Goal: Answer question/provide support: Answer question/provide support

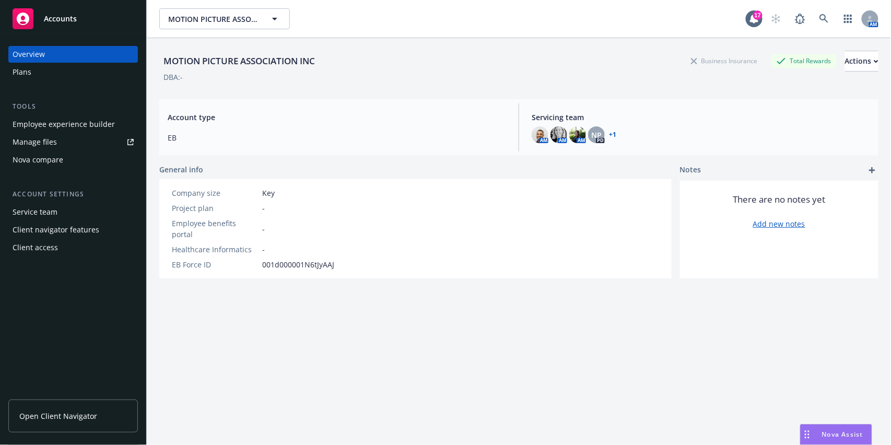
click at [828, 431] on span "Nova Assist" at bounding box center [842, 434] width 41 height 9
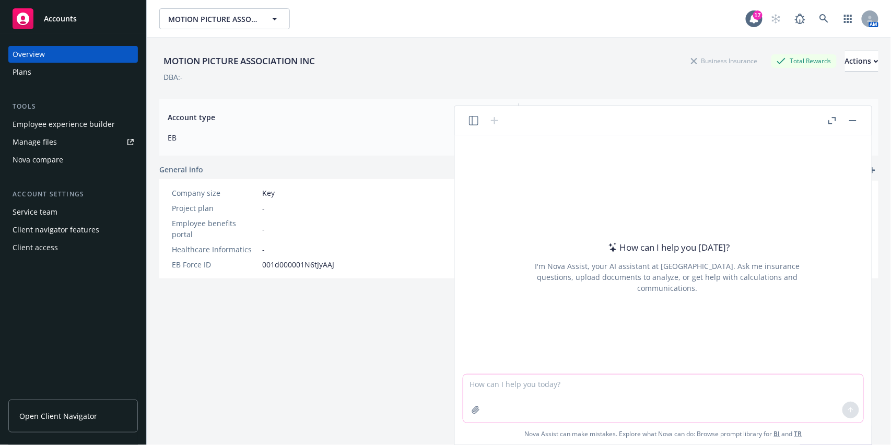
click at [553, 384] on textarea at bounding box center [663, 398] width 400 height 48
paste textarea "Lor Ipsu Dolo si ametco ad el seddoe tem incididun utlab etdol mag 35al en adm …"
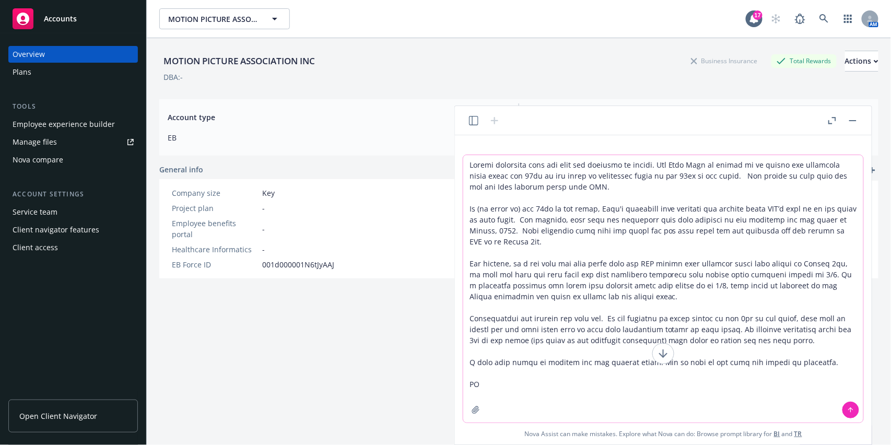
click at [470, 163] on textarea at bounding box center [663, 288] width 400 height 267
drag, startPoint x: 666, startPoint y: 163, endPoint x: 755, endPoint y: 191, distance: 94.0
click at [667, 163] on textarea at bounding box center [663, 288] width 400 height 267
drag, startPoint x: 499, startPoint y: 373, endPoint x: 463, endPoint y: 361, distance: 37.6
click at [465, 361] on textarea at bounding box center [663, 288] width 400 height 267
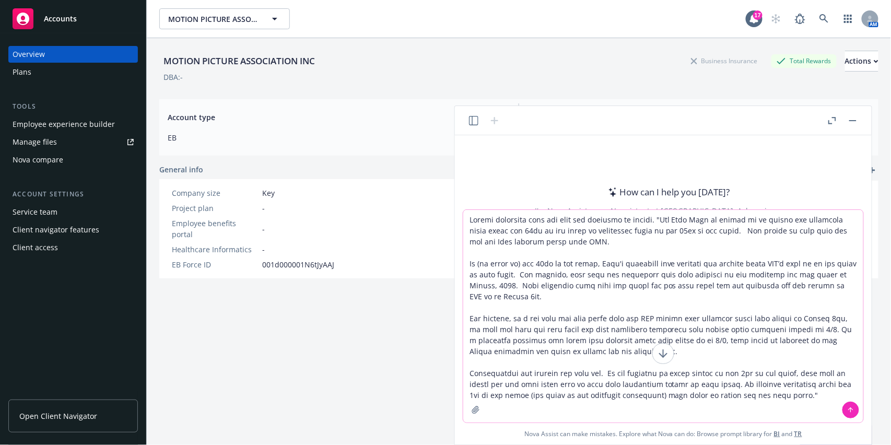
click at [535, 220] on textarea at bounding box center [663, 316] width 400 height 212
type textarea "Loremi dolorsita co adi elitse doe temp inc utlabore et dolore. "Mag Aliq Enim …"
click at [843, 410] on button at bounding box center [850, 409] width 17 height 17
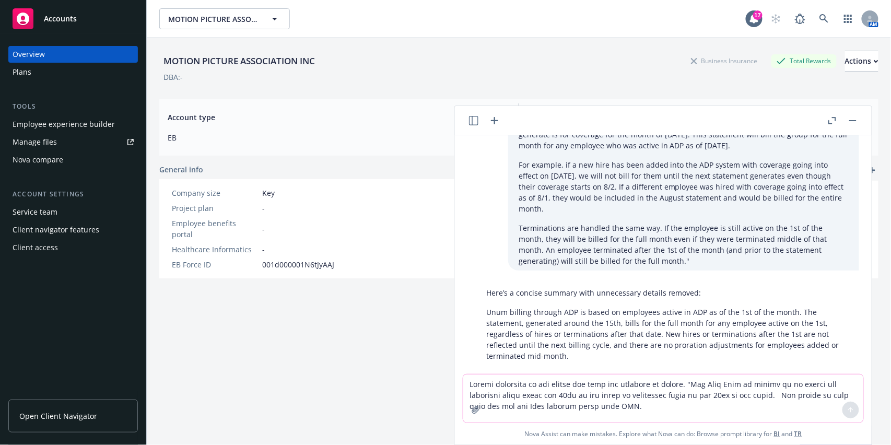
scroll to position [87, 0]
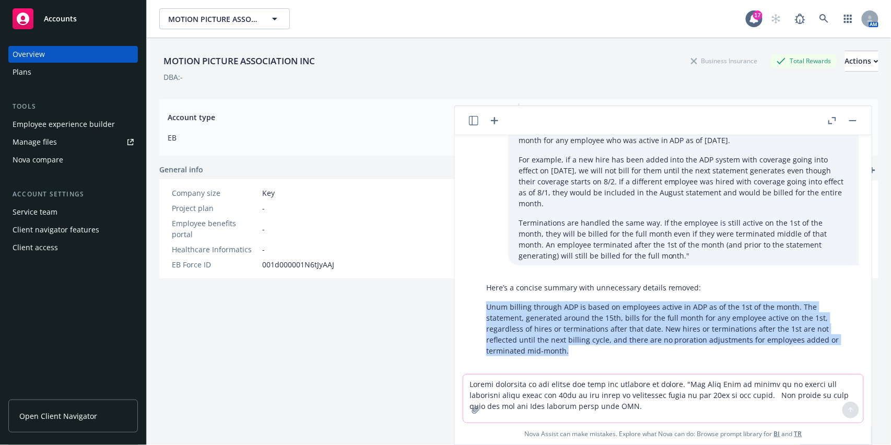
drag, startPoint x: 585, startPoint y: 339, endPoint x: 484, endPoint y: 299, distance: 108.0
click at [484, 299] on div "Here’s a concise summary with unnecessary details removed: Unum billing through…" at bounding box center [667, 319] width 383 height 82
copy p "Unum billing through ADP is based on employees active in ADP as of the 1st of t…"
